Goal: Information Seeking & Learning: Learn about a topic

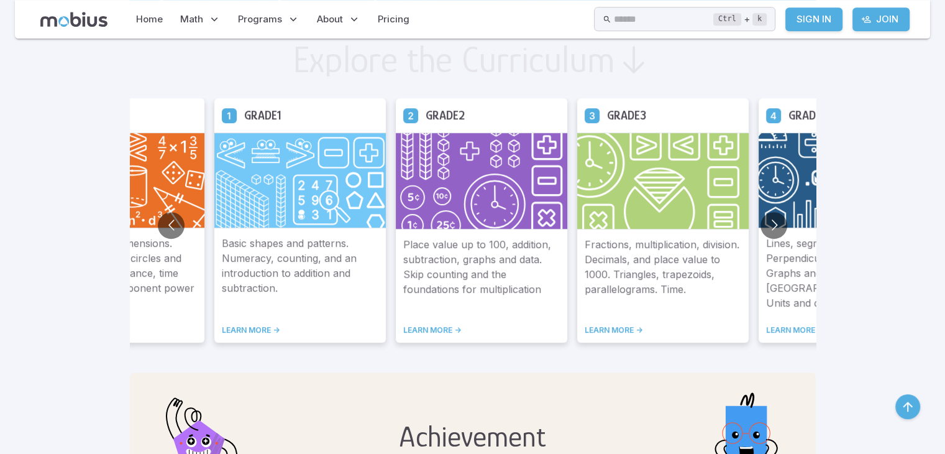
scroll to position [690, 0]
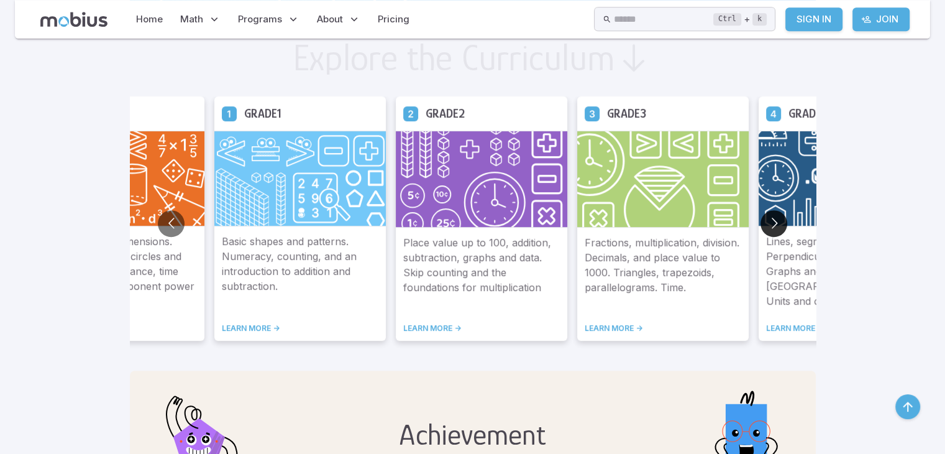
click at [771, 224] on button "Go to next slide" at bounding box center [774, 223] width 27 height 27
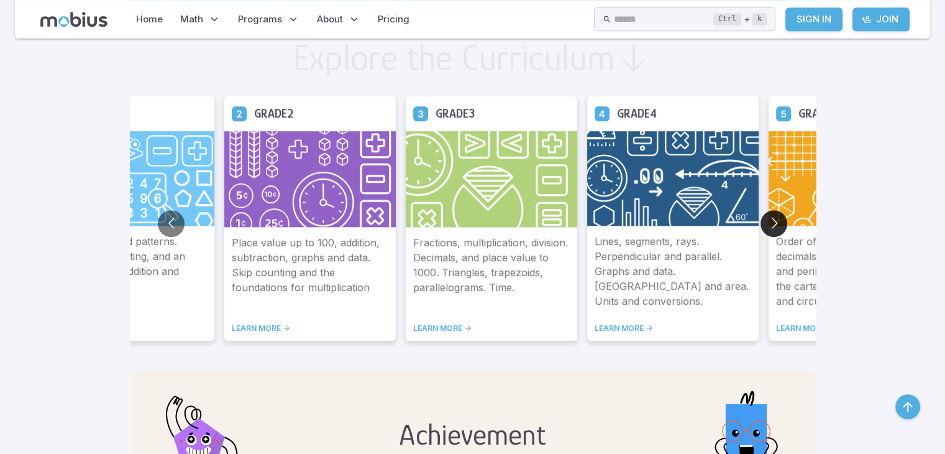
click at [771, 224] on button "Go to next slide" at bounding box center [774, 223] width 27 height 27
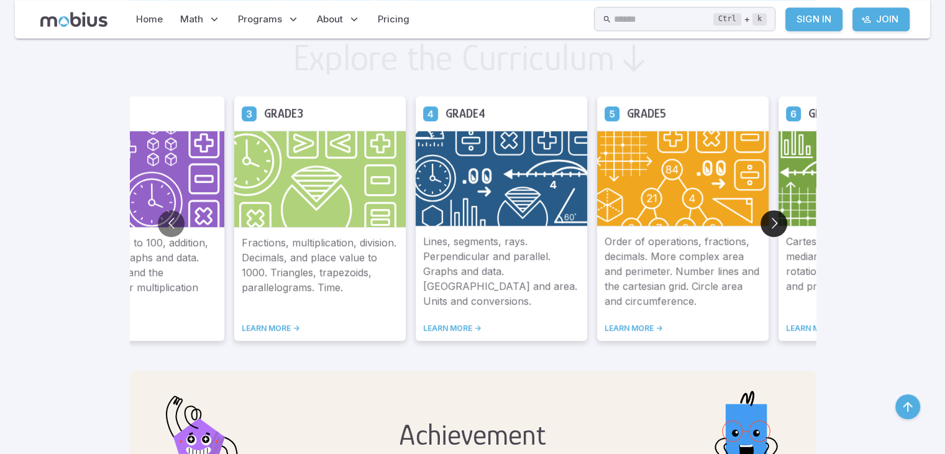
click at [771, 224] on button "Go to next slide" at bounding box center [774, 223] width 27 height 27
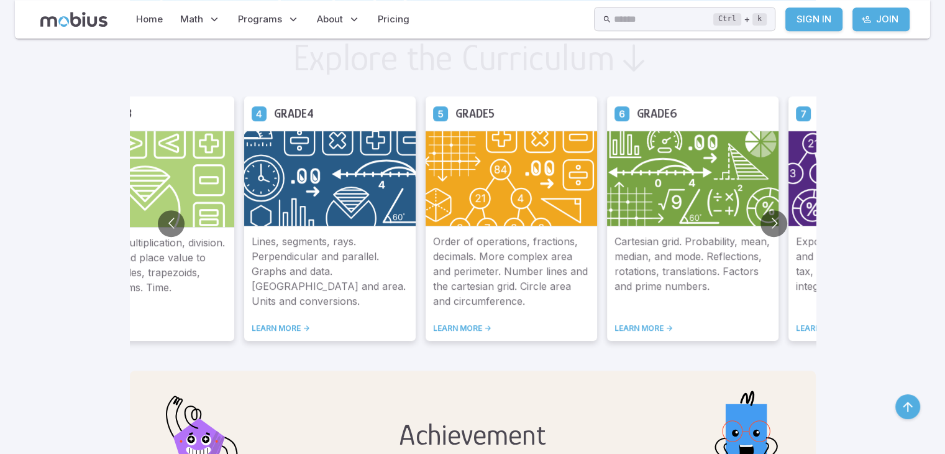
click at [692, 226] on div "Cartesian grid. Probability, mean, median, and mode. Reflections, rotations, tr…" at bounding box center [693, 283] width 172 height 114
click at [648, 315] on div "Cartesian grid. Probability, mean, median, and mode. Reflections, rotations, tr…" at bounding box center [693, 283] width 172 height 114
click at [618, 114] on icon at bounding box center [622, 113] width 15 height 15
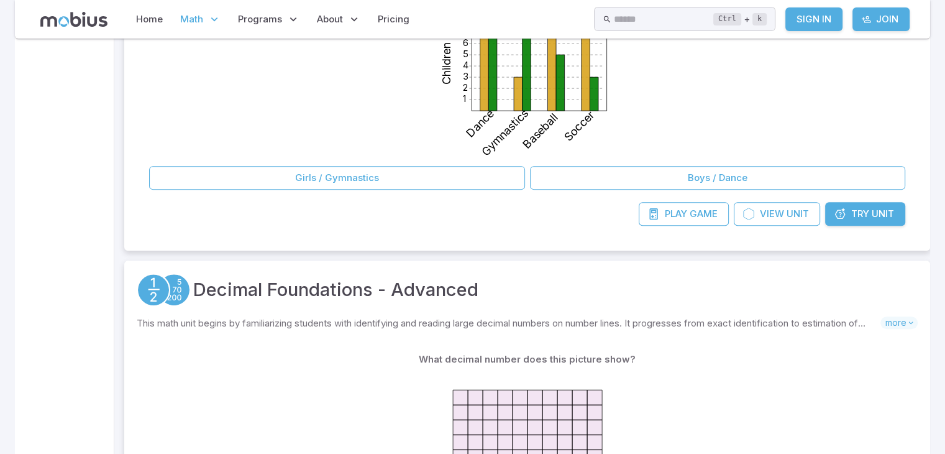
scroll to position [186, 0]
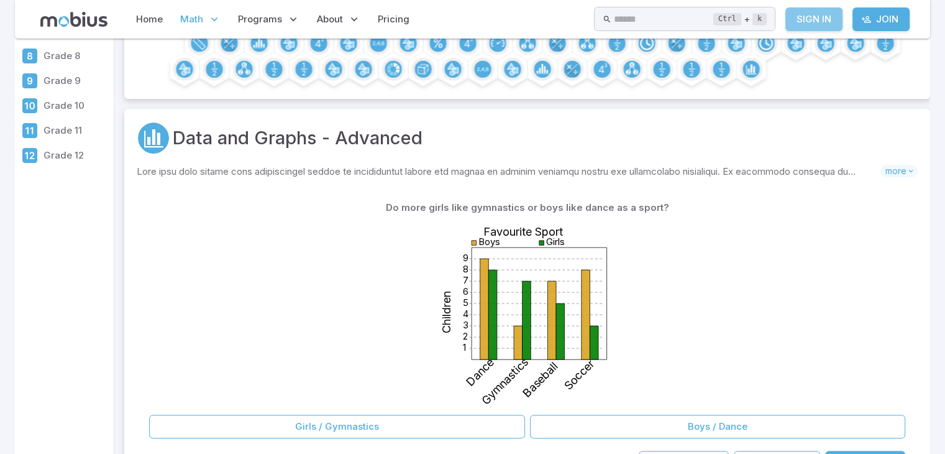
click at [806, 16] on link "Sign In" at bounding box center [814, 19] width 57 height 24
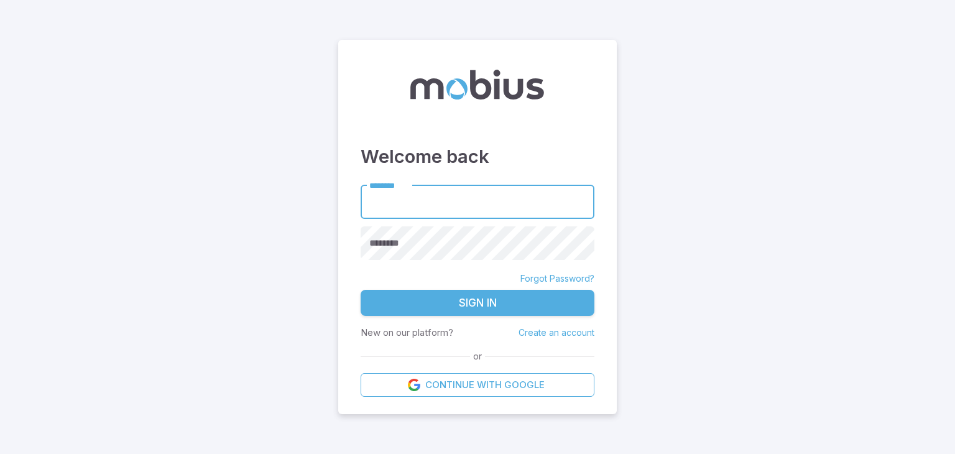
drag, startPoint x: 445, startPoint y: 208, endPoint x: 442, endPoint y: 224, distance: 15.8
click at [442, 224] on form "******** ******** ******** Forgot Password? Sign In New on our platform? Create…" at bounding box center [477, 291] width 234 height 212
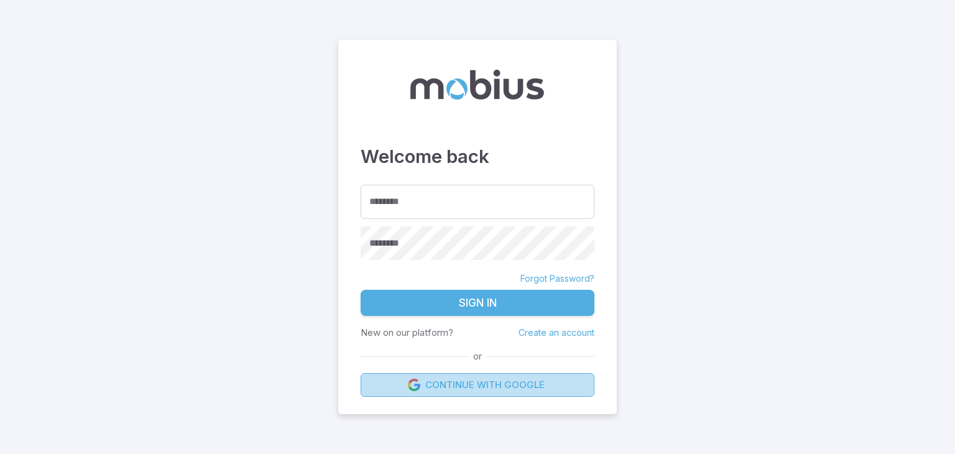
click at [428, 383] on link "Continue with Google" at bounding box center [477, 385] width 234 height 24
